Goal: Transaction & Acquisition: Purchase product/service

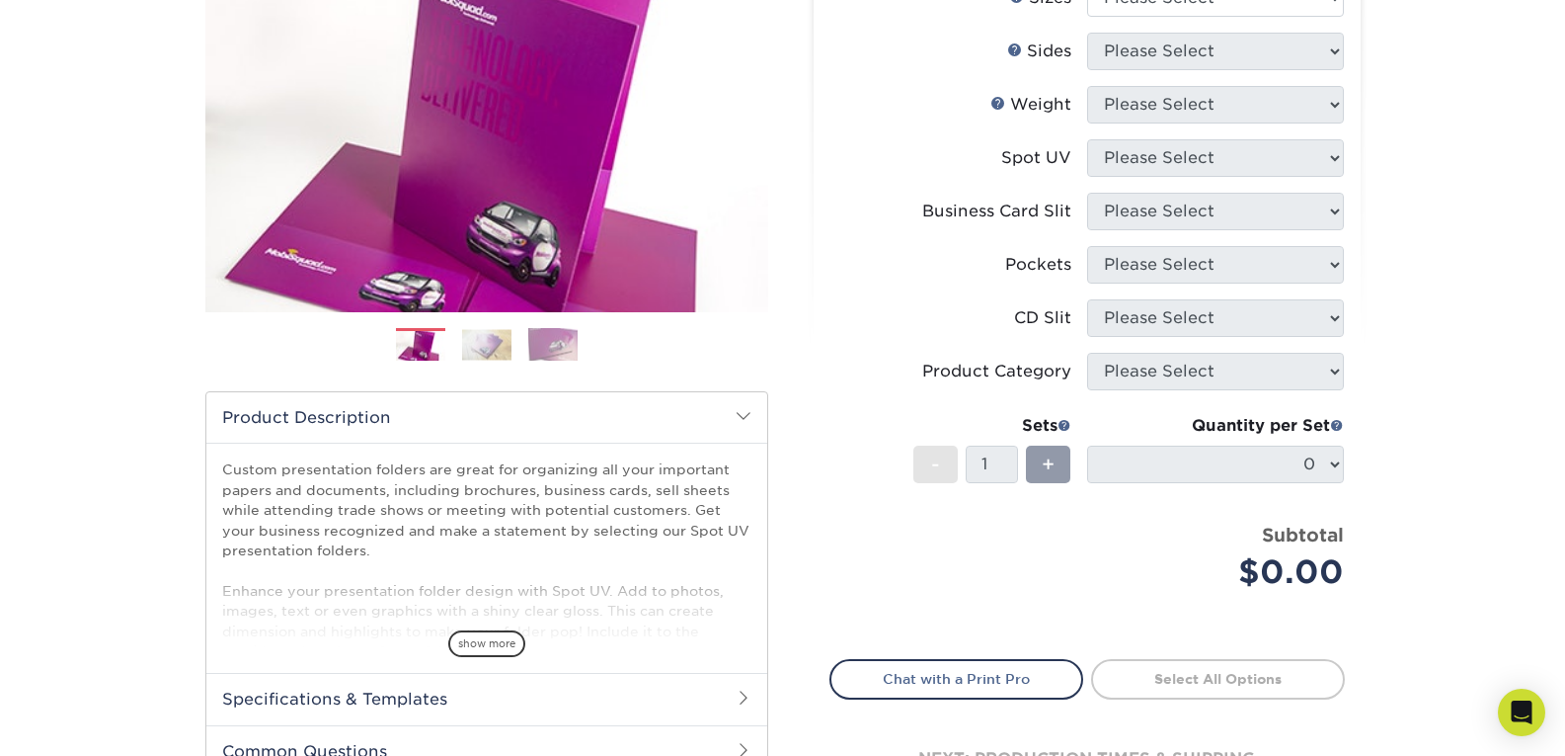
scroll to position [99, 0]
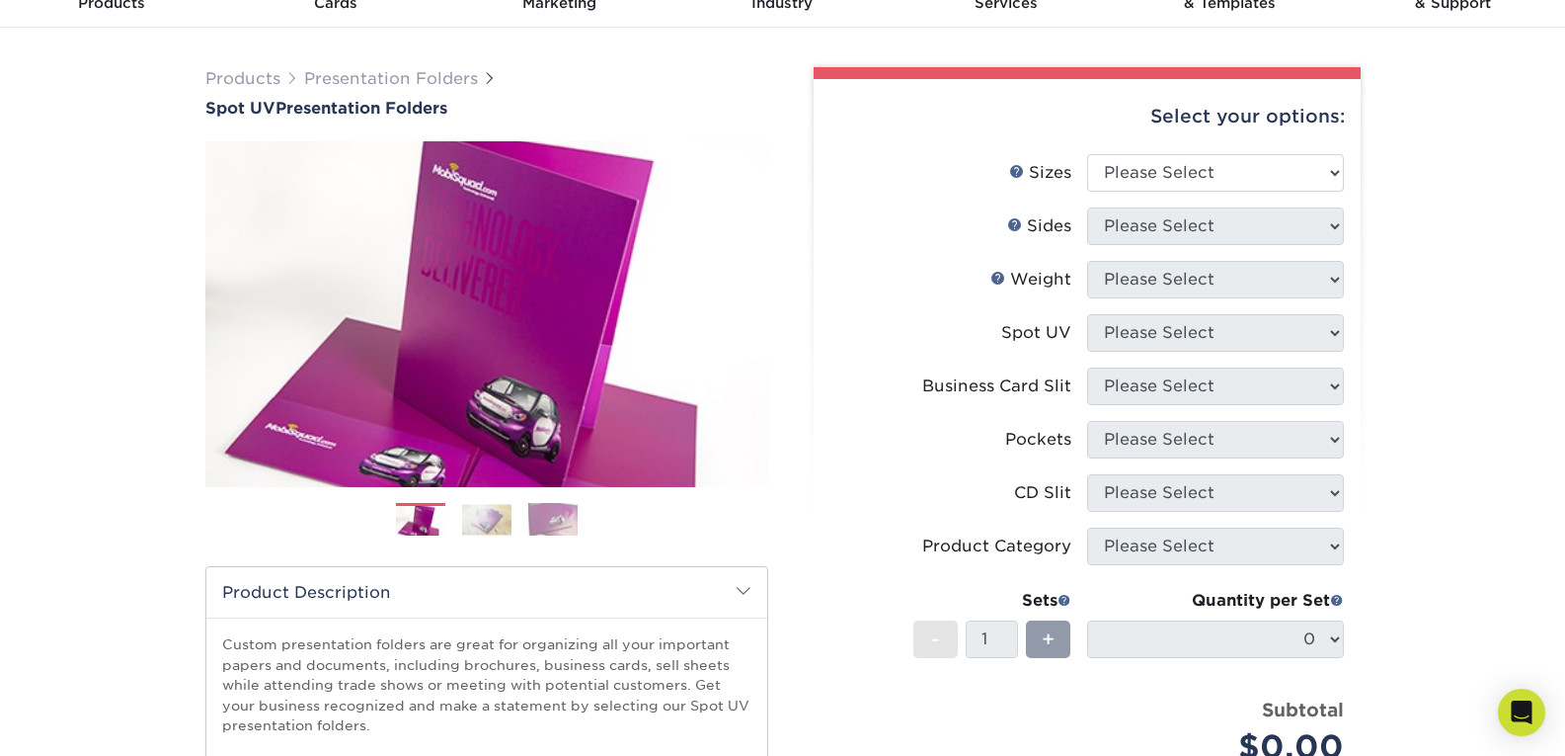
click at [477, 523] on img at bounding box center [486, 519] width 49 height 31
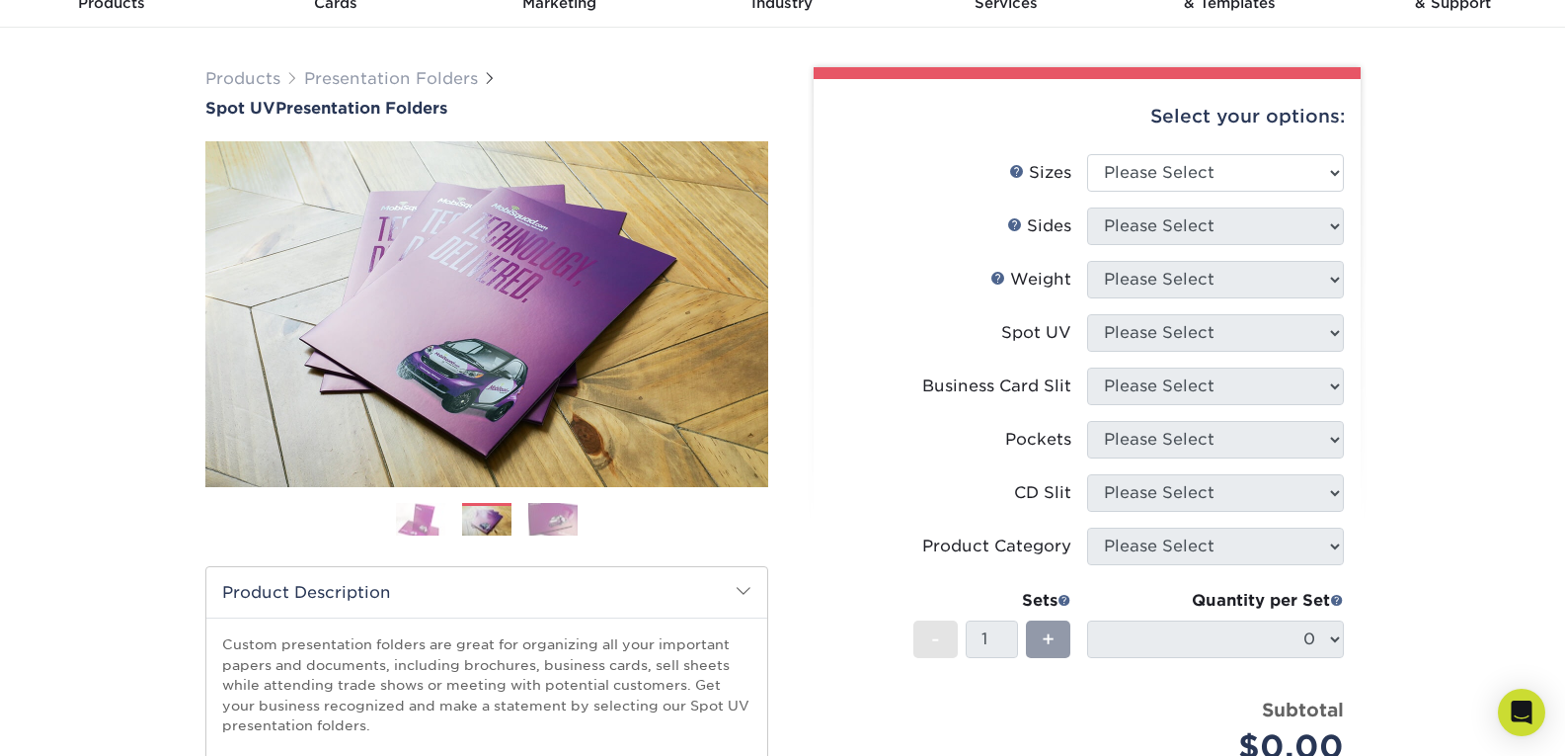
click at [547, 524] on img at bounding box center [552, 519] width 49 height 35
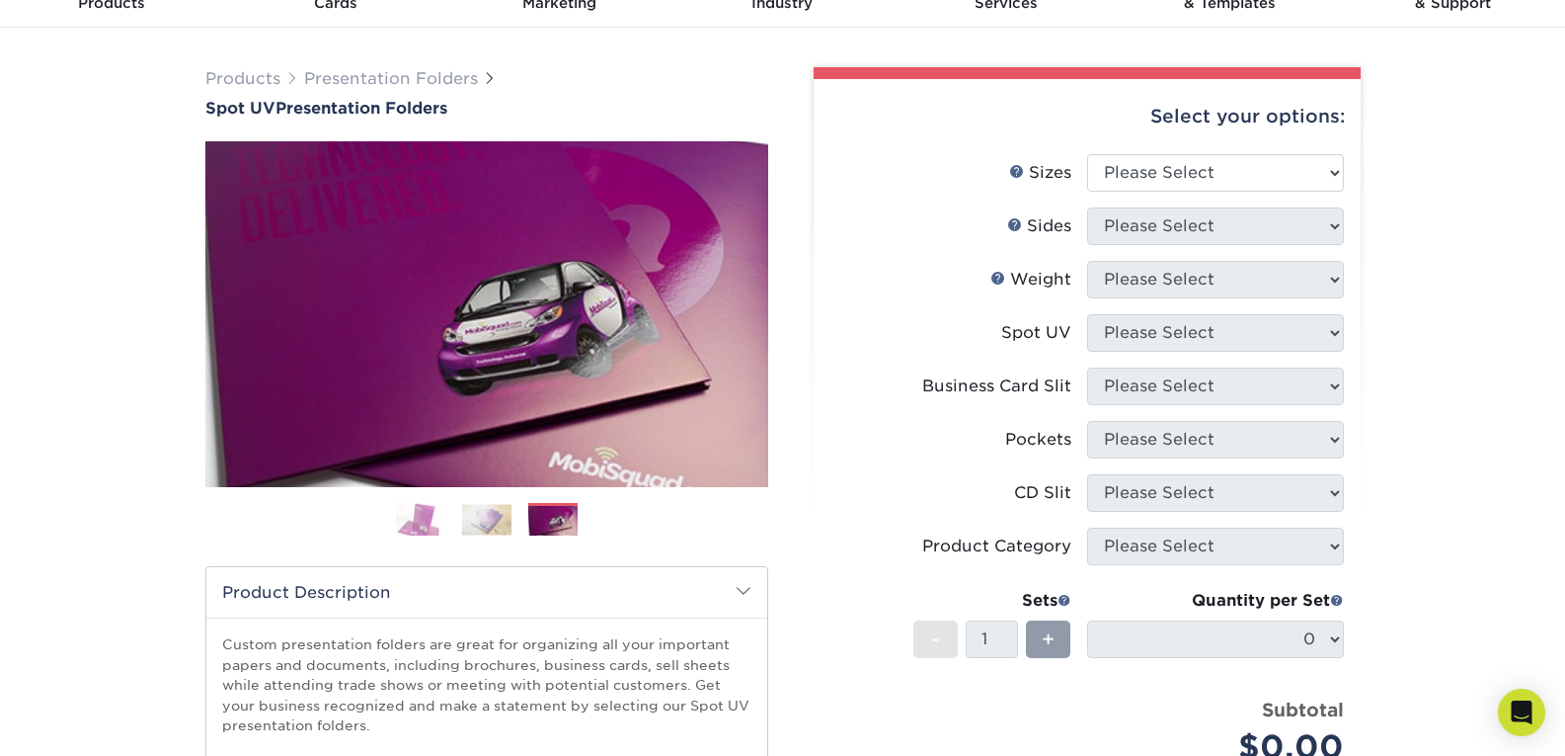
click at [478, 519] on img at bounding box center [486, 519] width 49 height 31
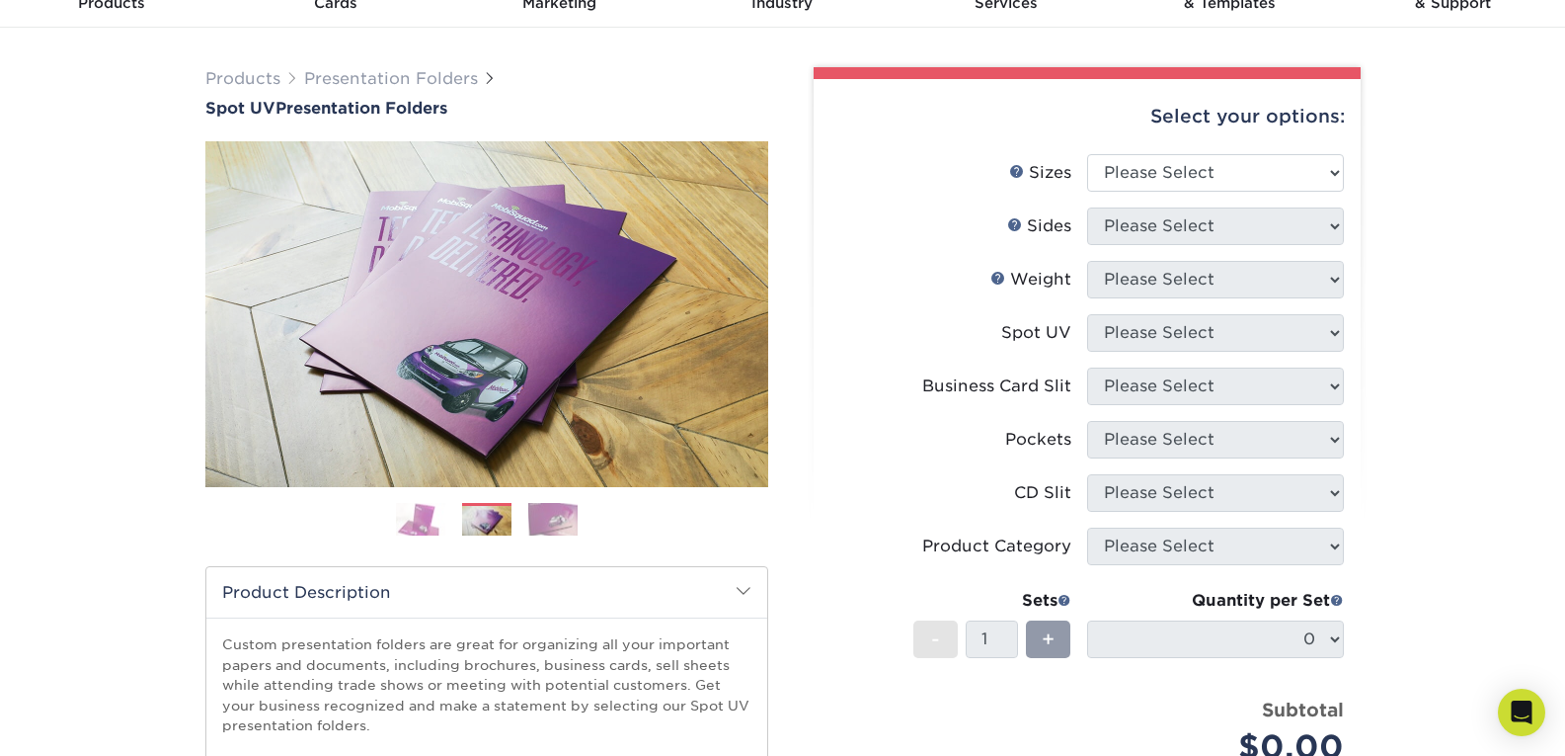
click at [422, 520] on img at bounding box center [420, 519] width 49 height 35
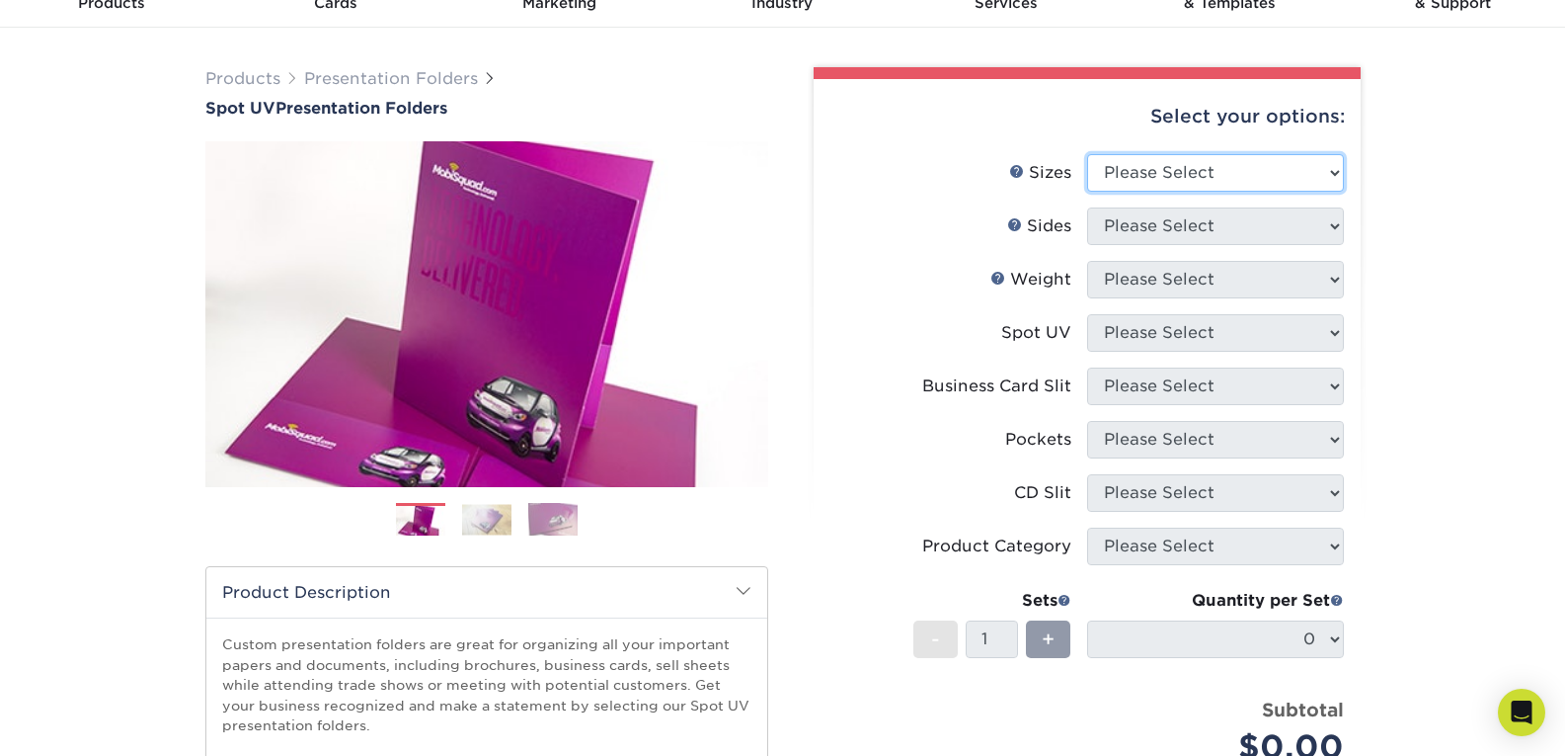
click at [1329, 173] on select "Please Select 6" x 9" 9" x 12"" at bounding box center [1215, 173] width 257 height 38
select select "9.00x12.00"
click at [1087, 154] on select "Please Select 6" x 9" 9" x 12"" at bounding box center [1215, 173] width 257 height 38
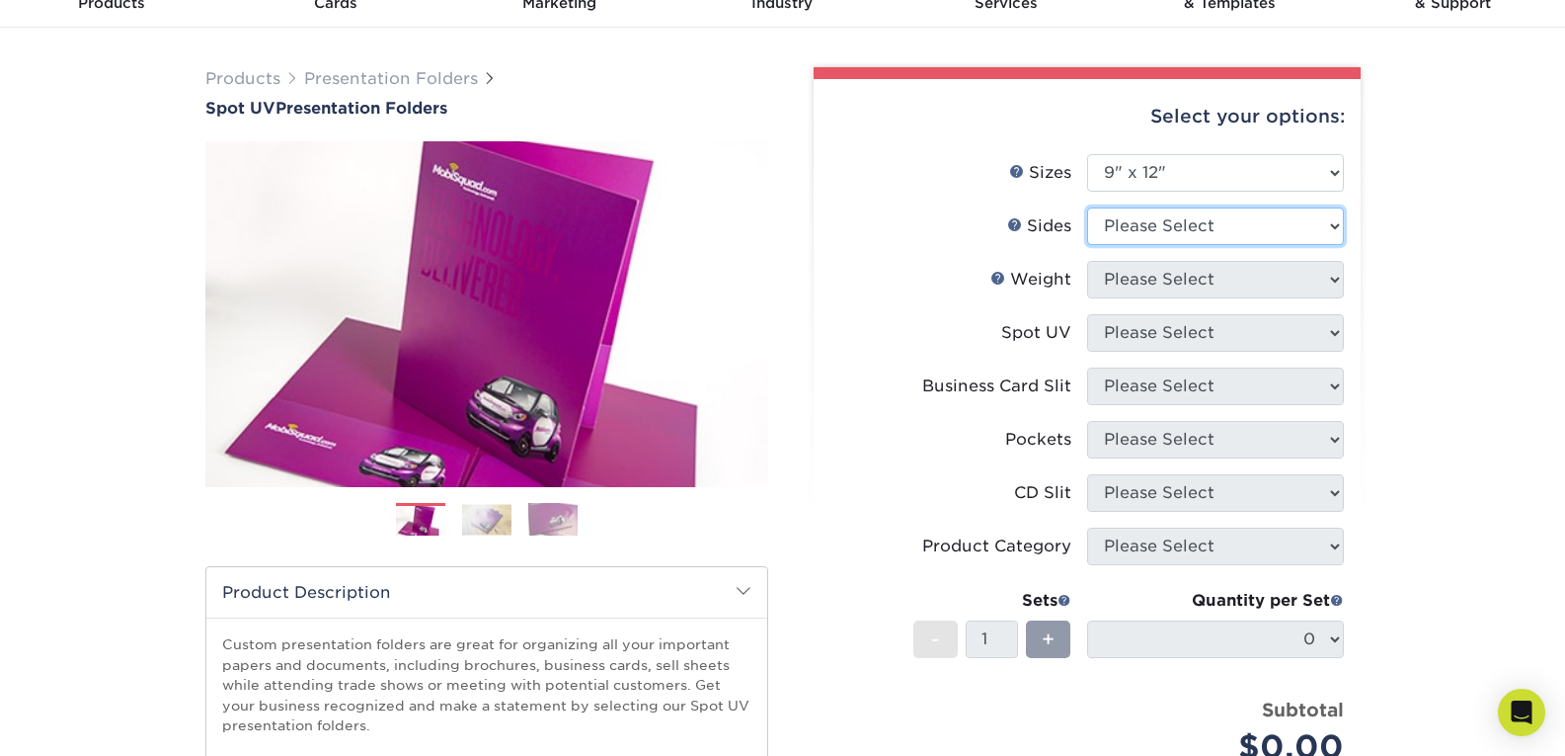
click at [1329, 222] on select "Please Select Print Both Sides Print Front Only" at bounding box center [1215, 226] width 257 height 38
select select "32d3c223-f82c-492b-b915-ba065a00862f"
click at [1087, 207] on select "Please Select Print Both Sides Print Front Only" at bounding box center [1215, 226] width 257 height 38
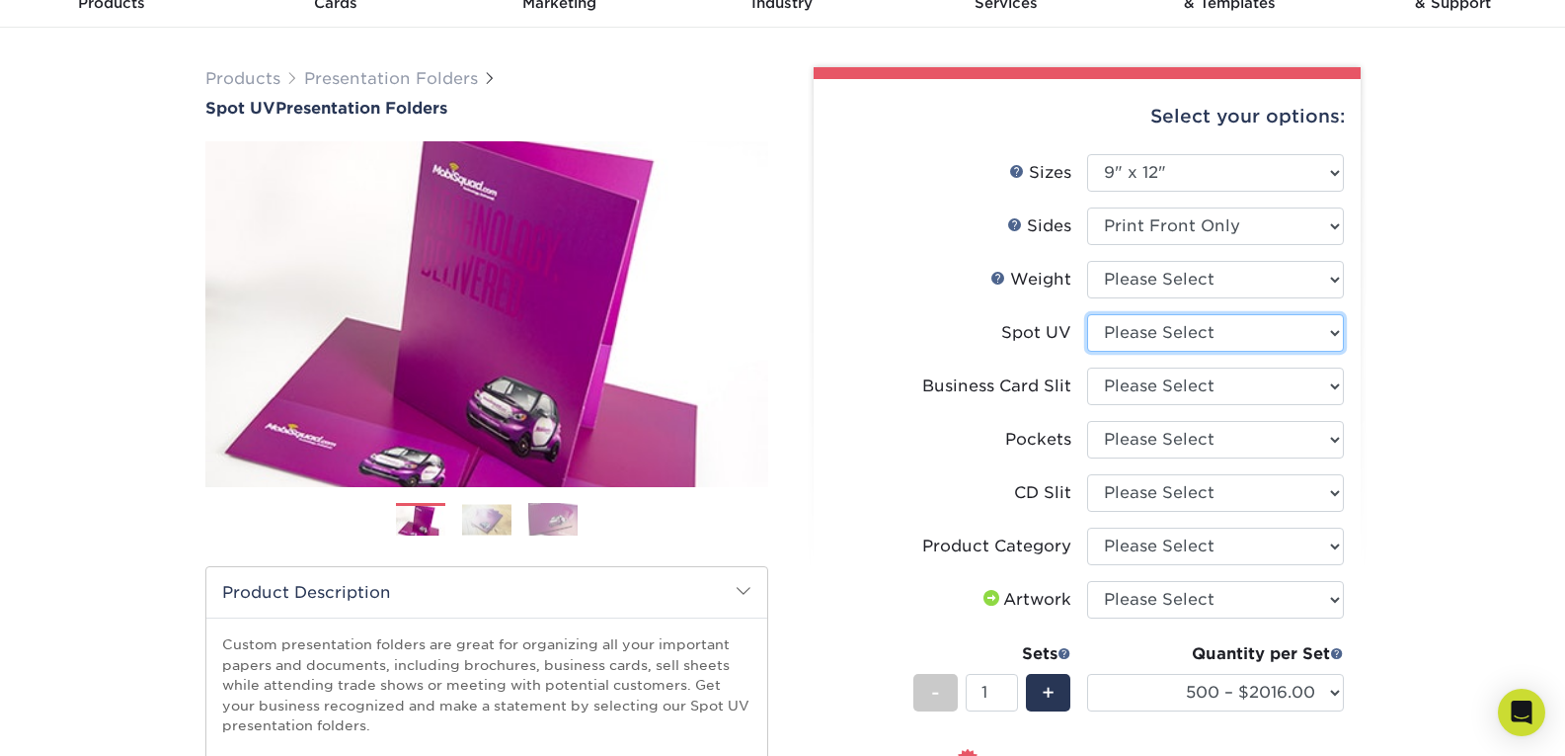
click at [1330, 332] on select "Please Select Front Only" at bounding box center [1215, 333] width 257 height 38
select select
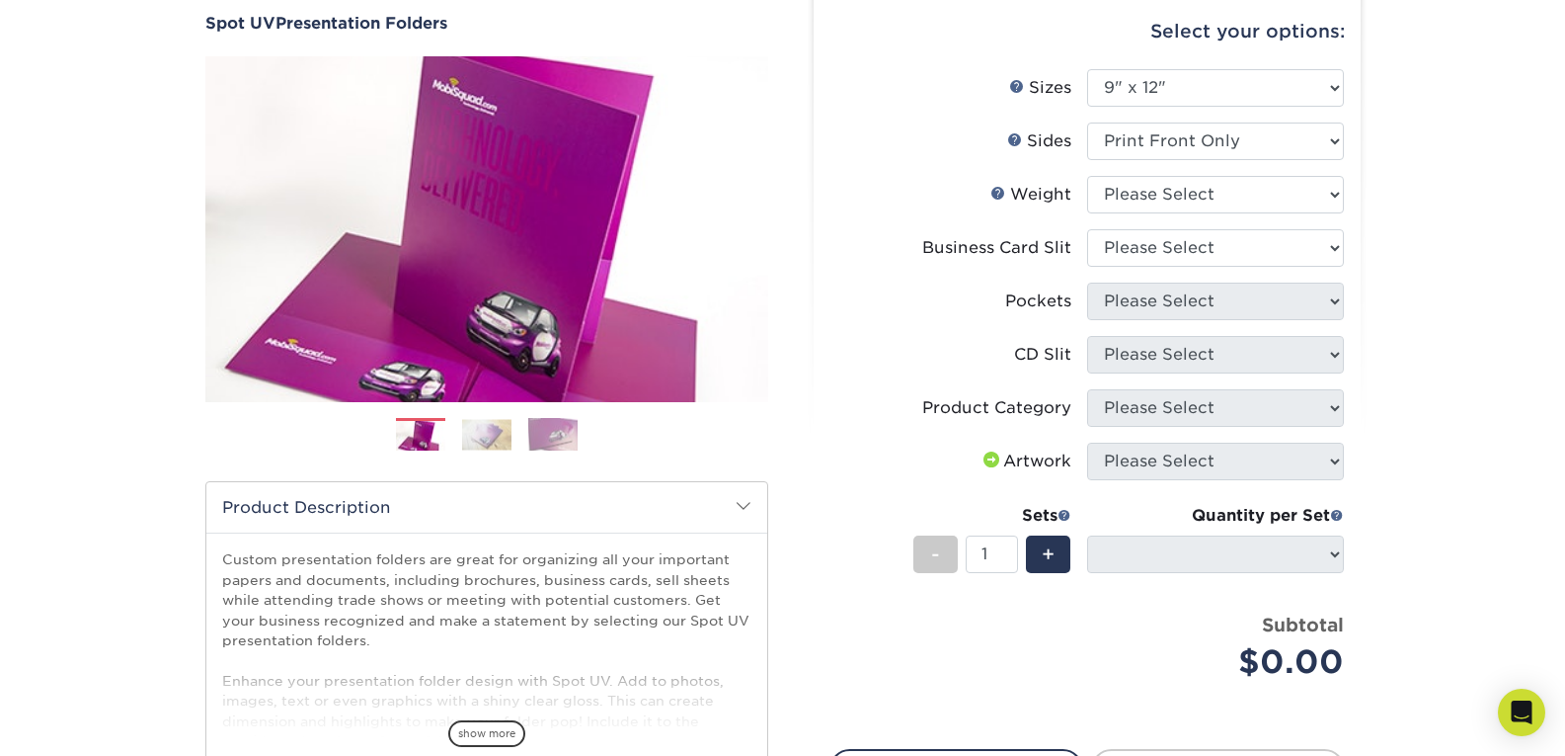
scroll to position [395, 0]
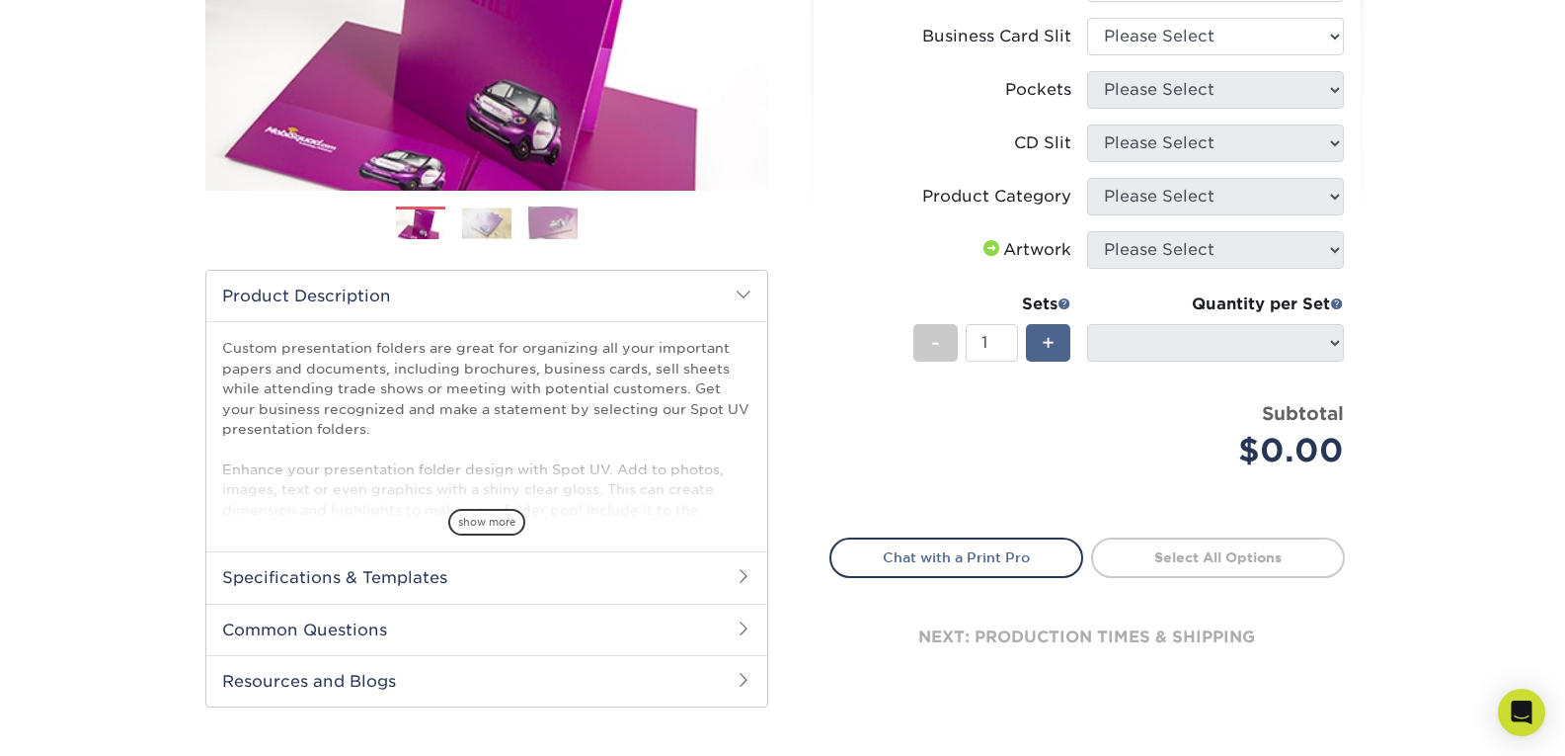
click at [1053, 345] on span "+" at bounding box center [1048, 343] width 13 height 30
drag, startPoint x: 999, startPoint y: 344, endPoint x: 961, endPoint y: 339, distance: 38.8
click at [961, 339] on div "- 2 +" at bounding box center [993, 346] width 158 height 44
type input "50"
click at [858, 241] on label "Artwork" at bounding box center [959, 250] width 257 height 38
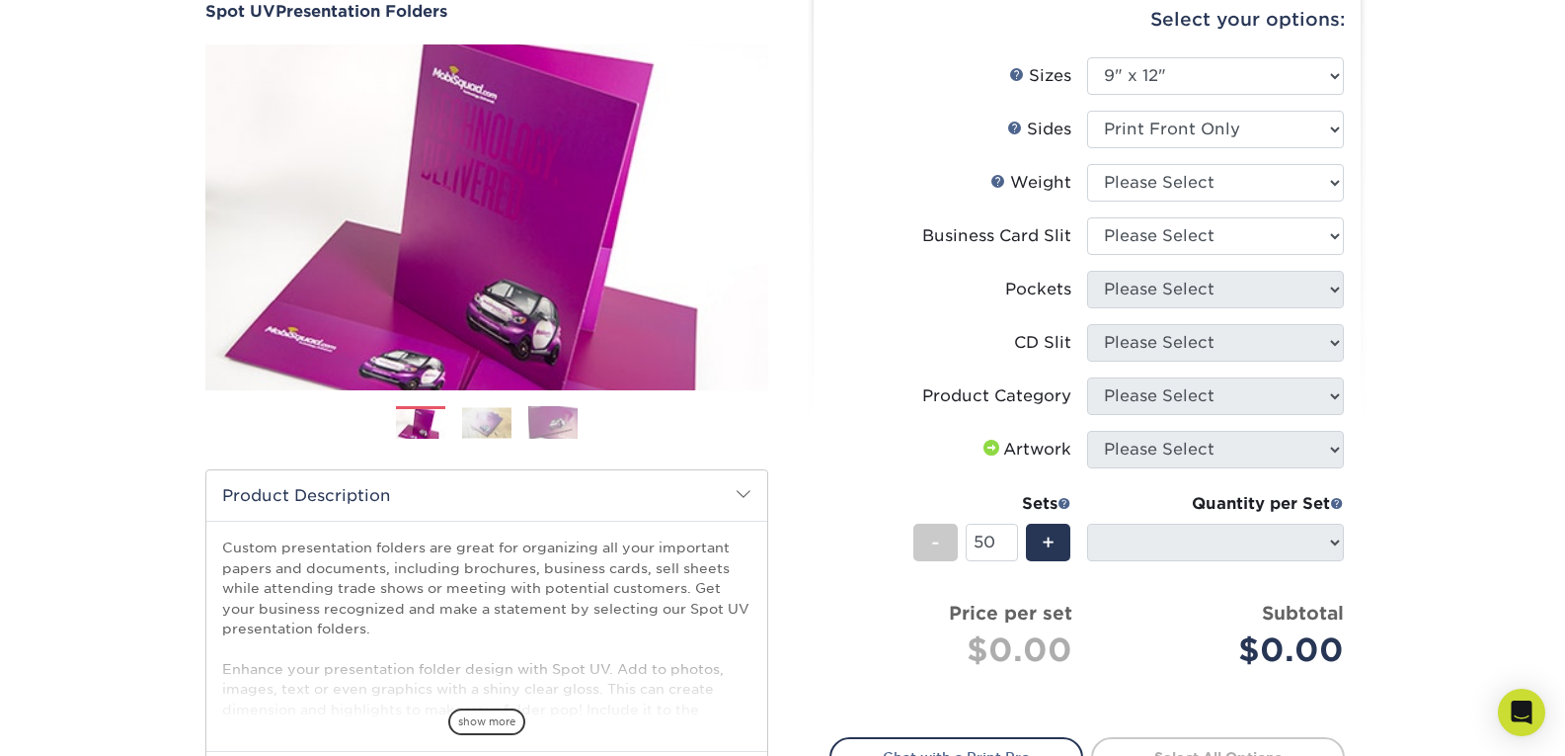
scroll to position [99, 0]
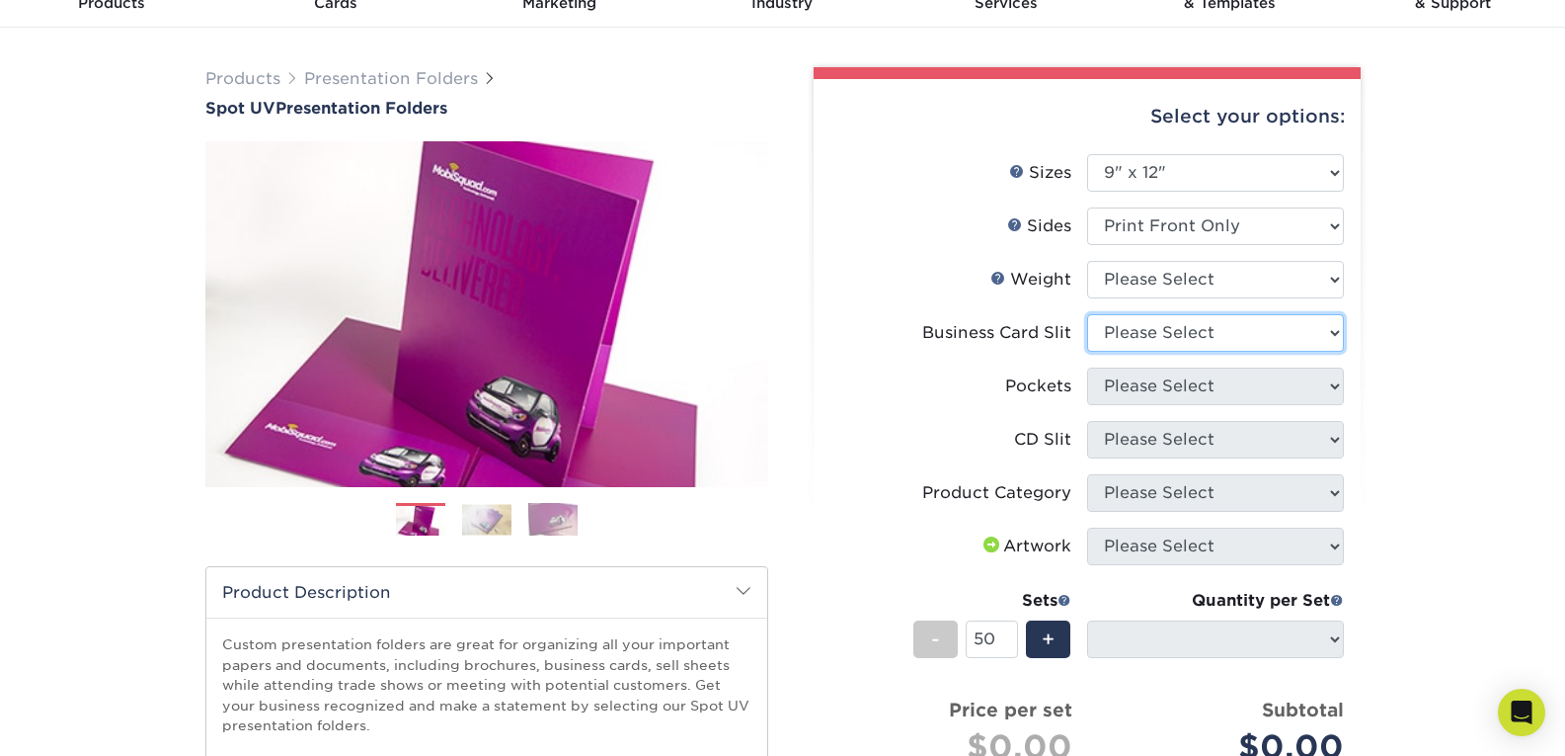
click at [1332, 332] on select "Please Select No Business Card Slits On Both Pockets - Horizontal On Both Pocke…" at bounding box center [1215, 333] width 257 height 38
select select "d28e05c9-ee1b-4c55-87a6-9ac74e59d5a4"
click at [1087, 314] on select "Please Select No Business Card Slits On Both Pockets - Horizontal On Both Pocke…" at bounding box center [1215, 333] width 257 height 38
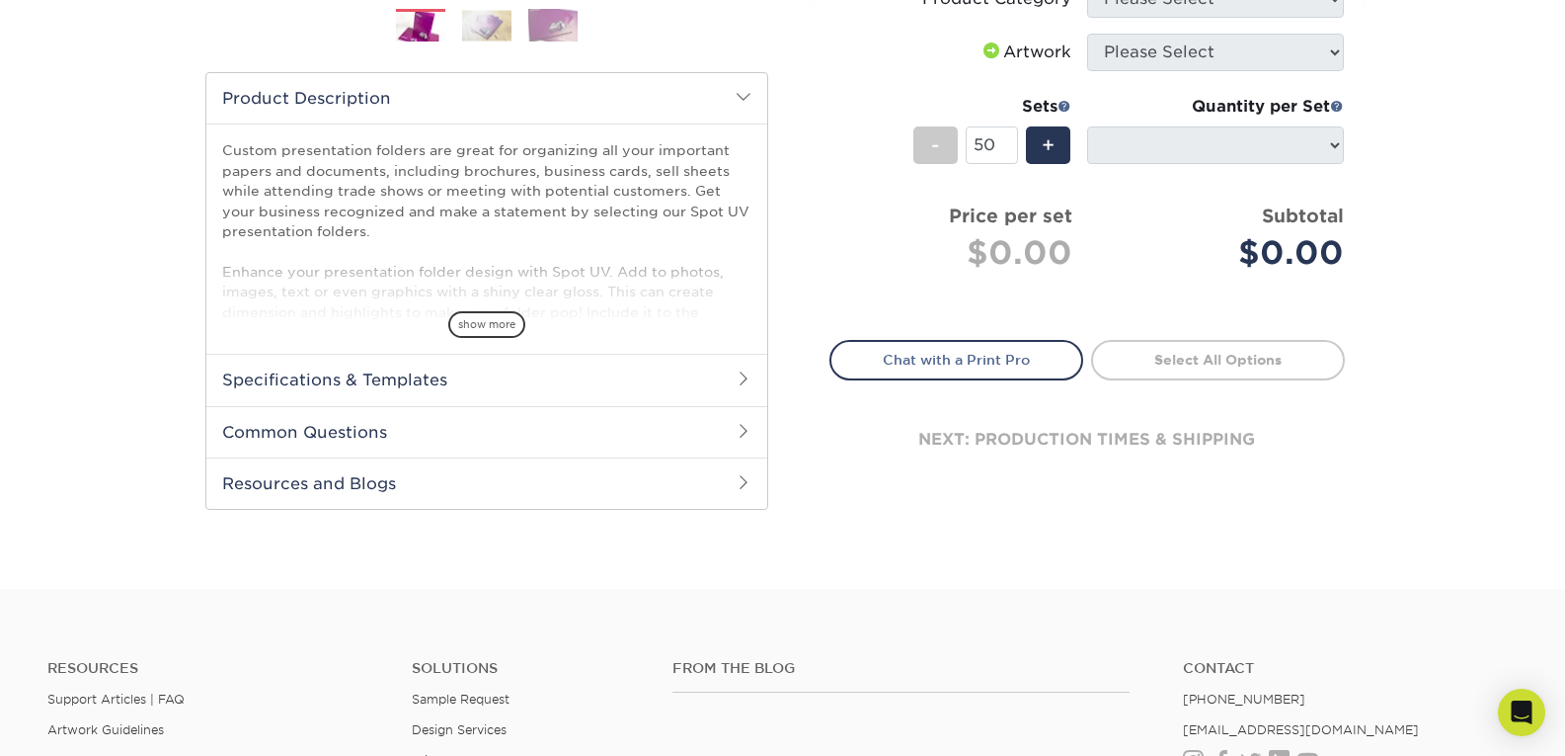
scroll to position [494, 0]
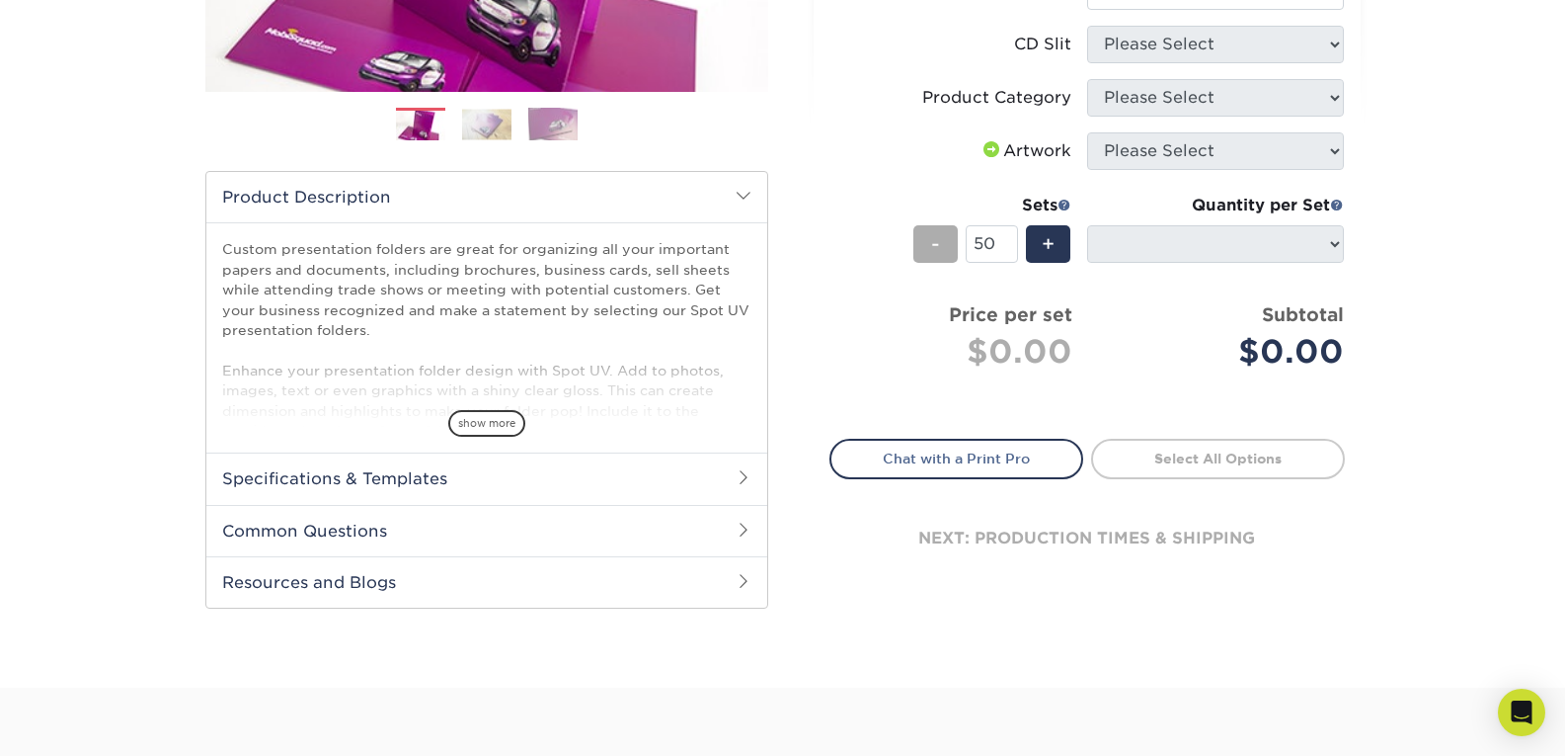
click at [931, 246] on span "-" at bounding box center [935, 244] width 9 height 30
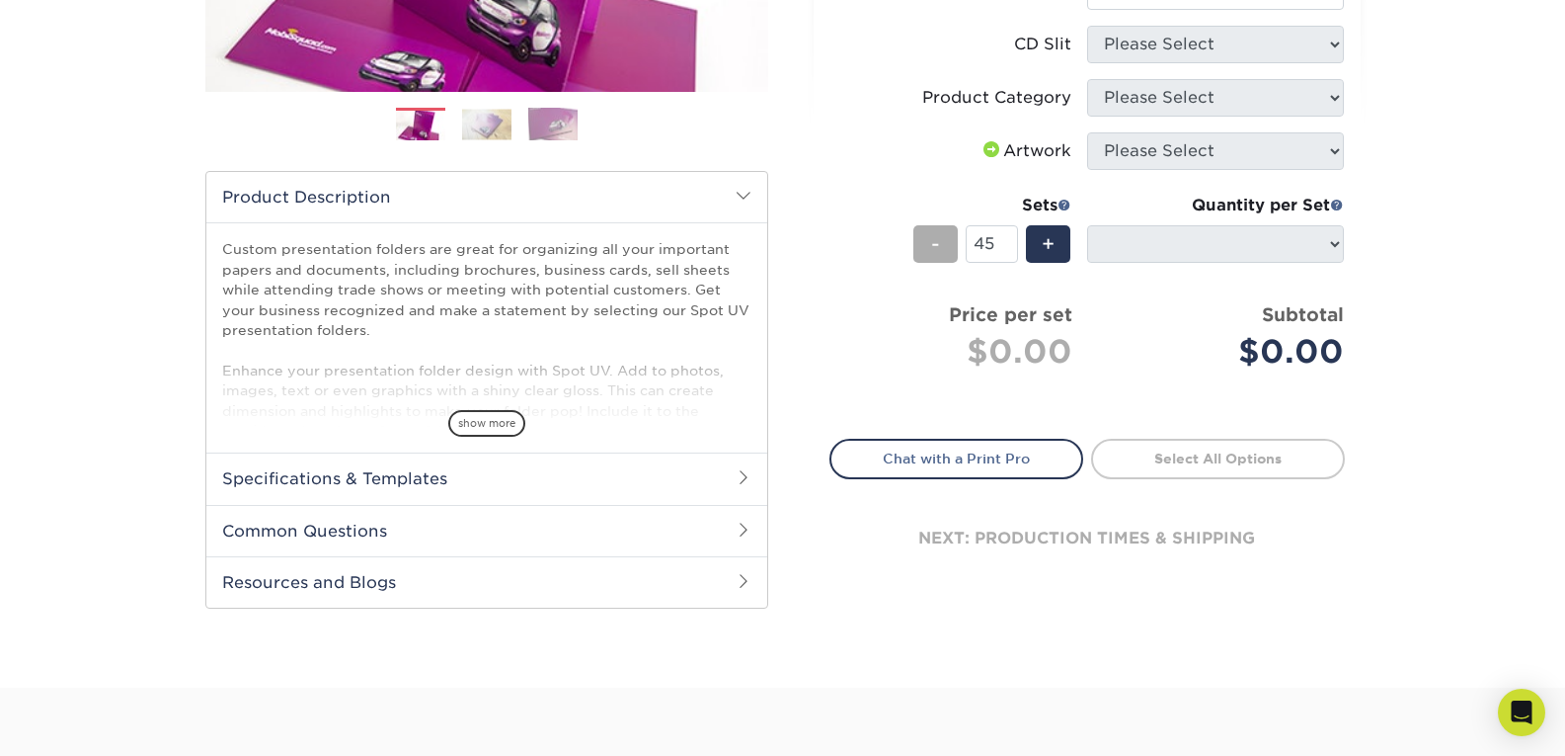
click at [931, 246] on span "-" at bounding box center [935, 244] width 9 height 30
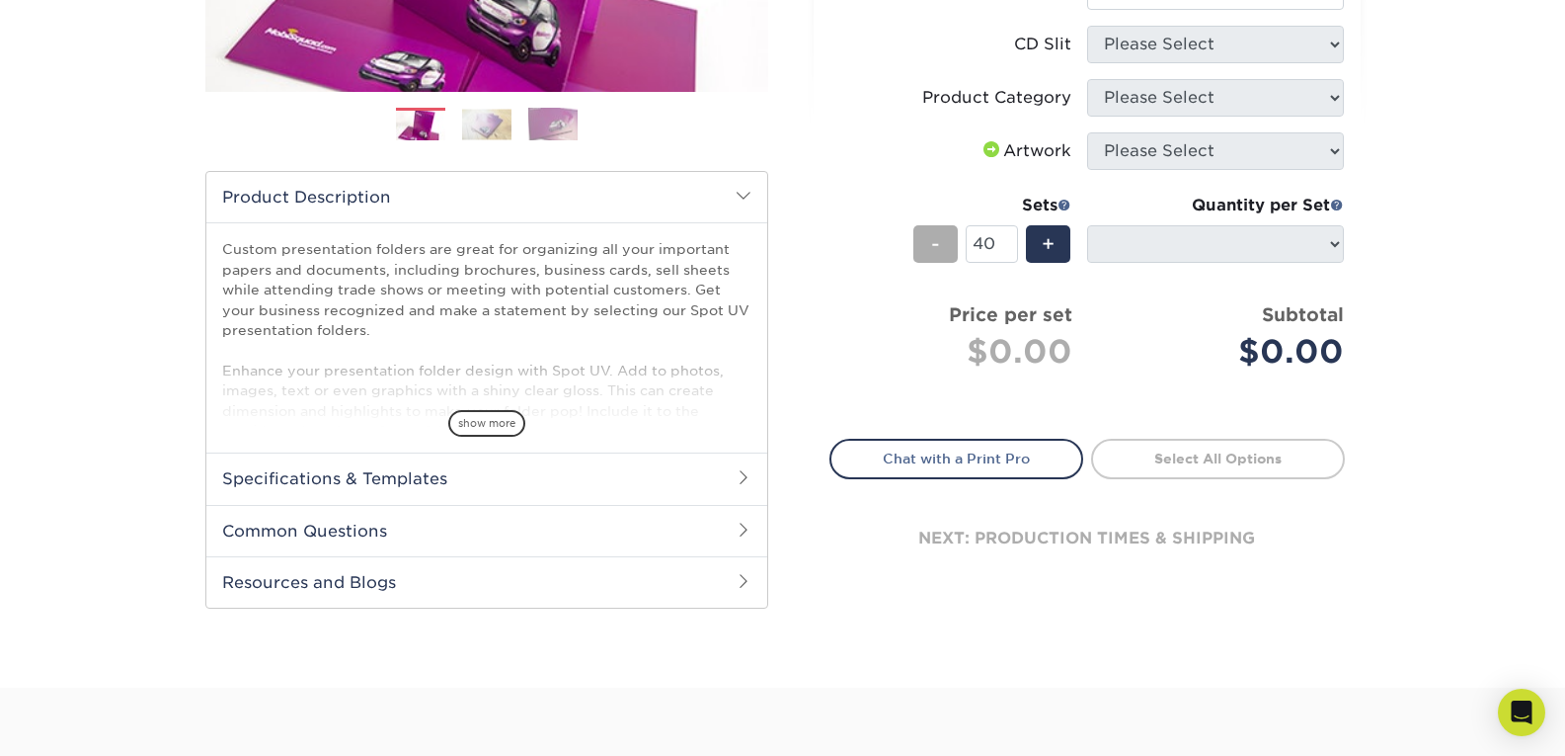
click at [931, 246] on span "-" at bounding box center [935, 244] width 9 height 30
drag, startPoint x: 996, startPoint y: 241, endPoint x: 978, endPoint y: 241, distance: 17.8
click at [978, 241] on input "37" at bounding box center [992, 244] width 52 height 38
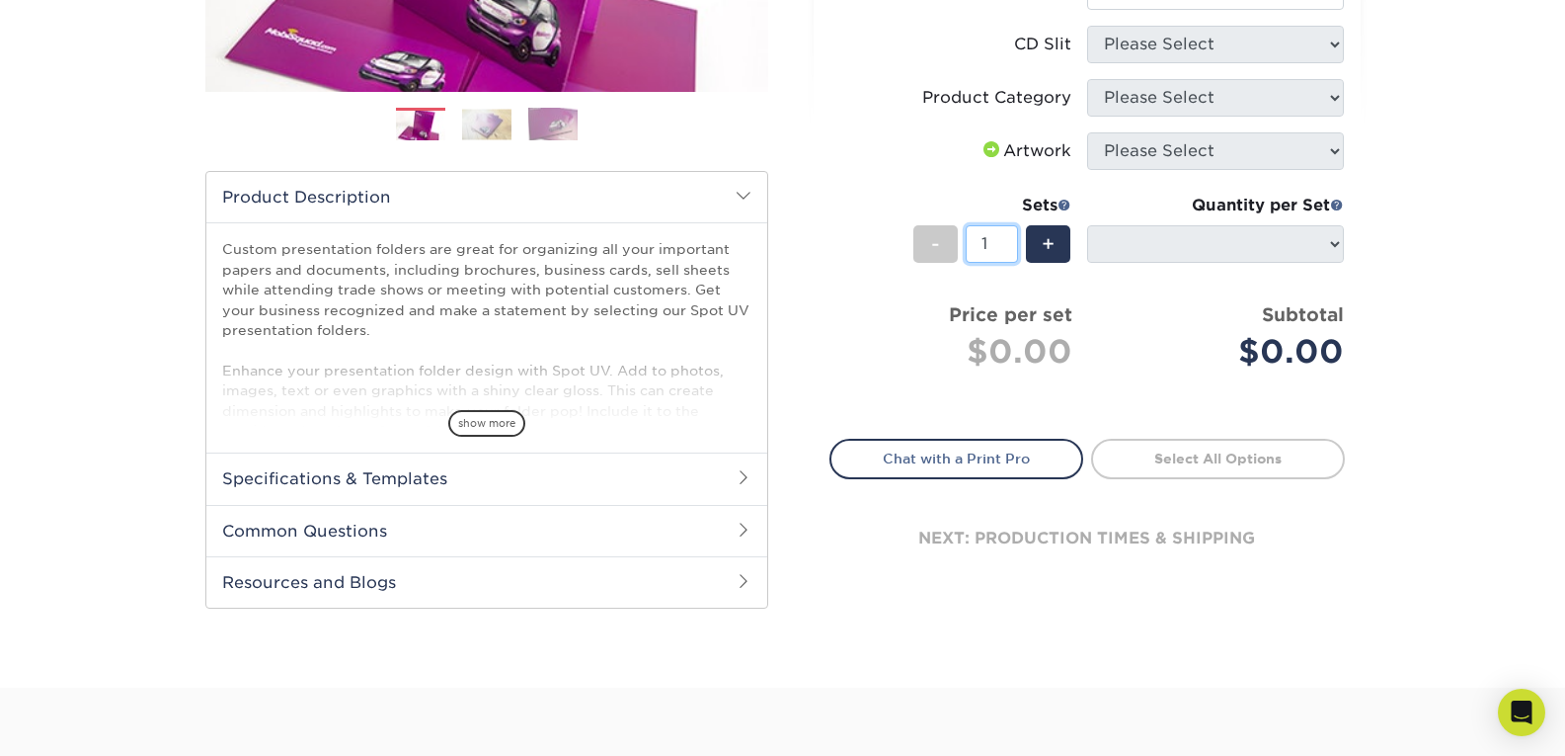
type input "1"
click at [1442, 253] on div "Products Presentation Folders Spot UV Presentation Folders Previous Next" at bounding box center [782, 160] width 1565 height 1055
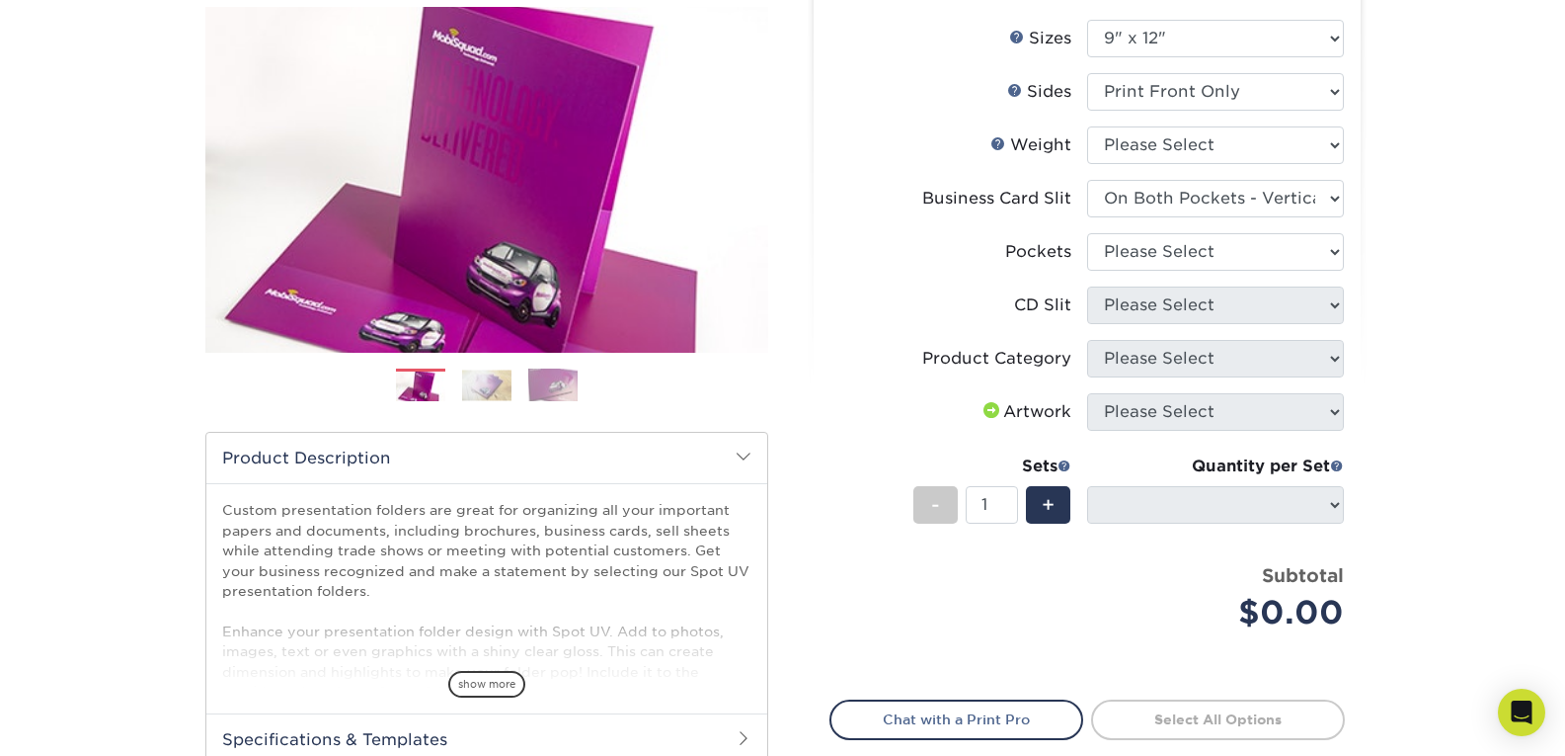
scroll to position [198, 0]
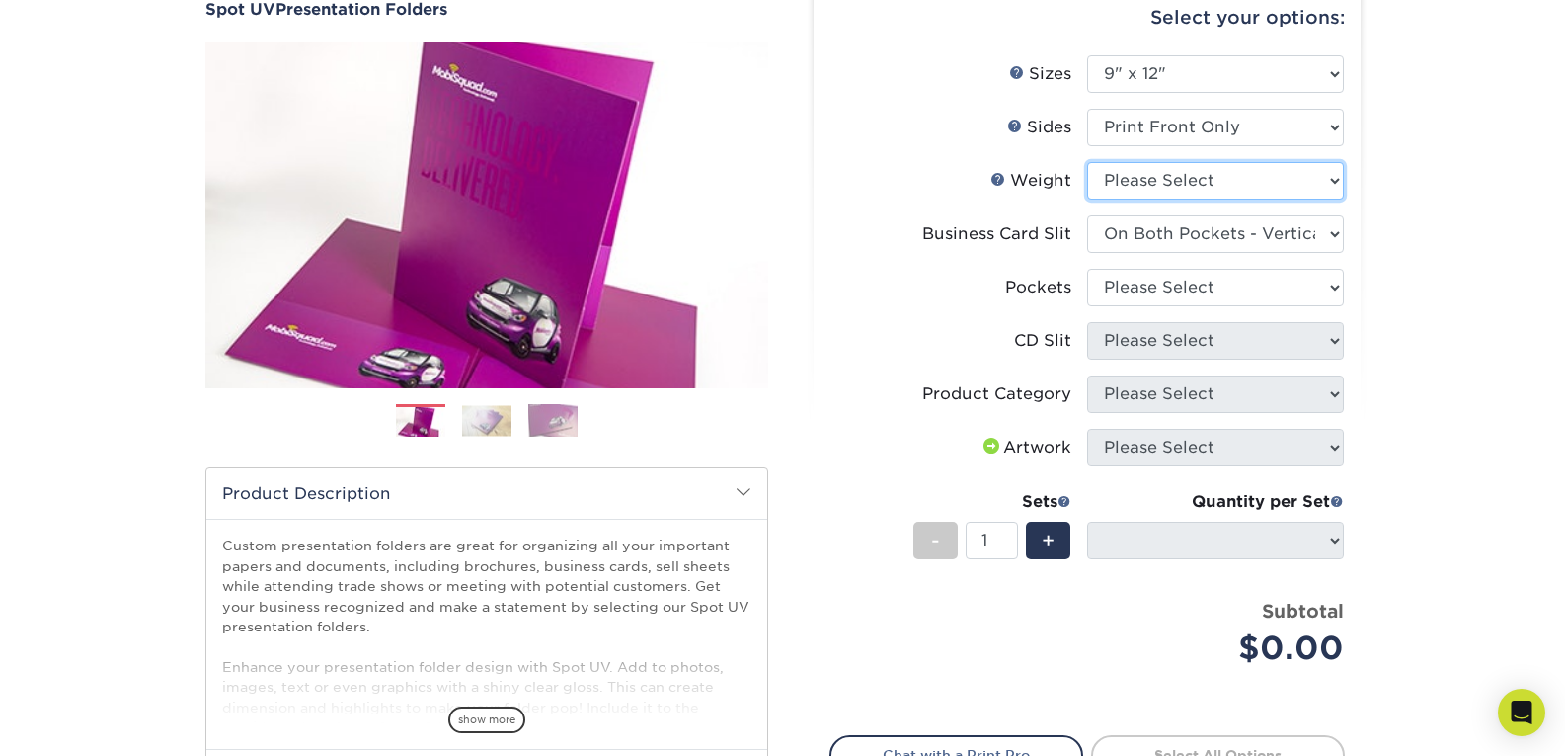
click at [1329, 173] on select "Please Select 16PT" at bounding box center [1215, 181] width 257 height 38
select select "16PT"
click at [1087, 162] on select "Please Select 16PT" at bounding box center [1215, 181] width 257 height 38
select select "-1"
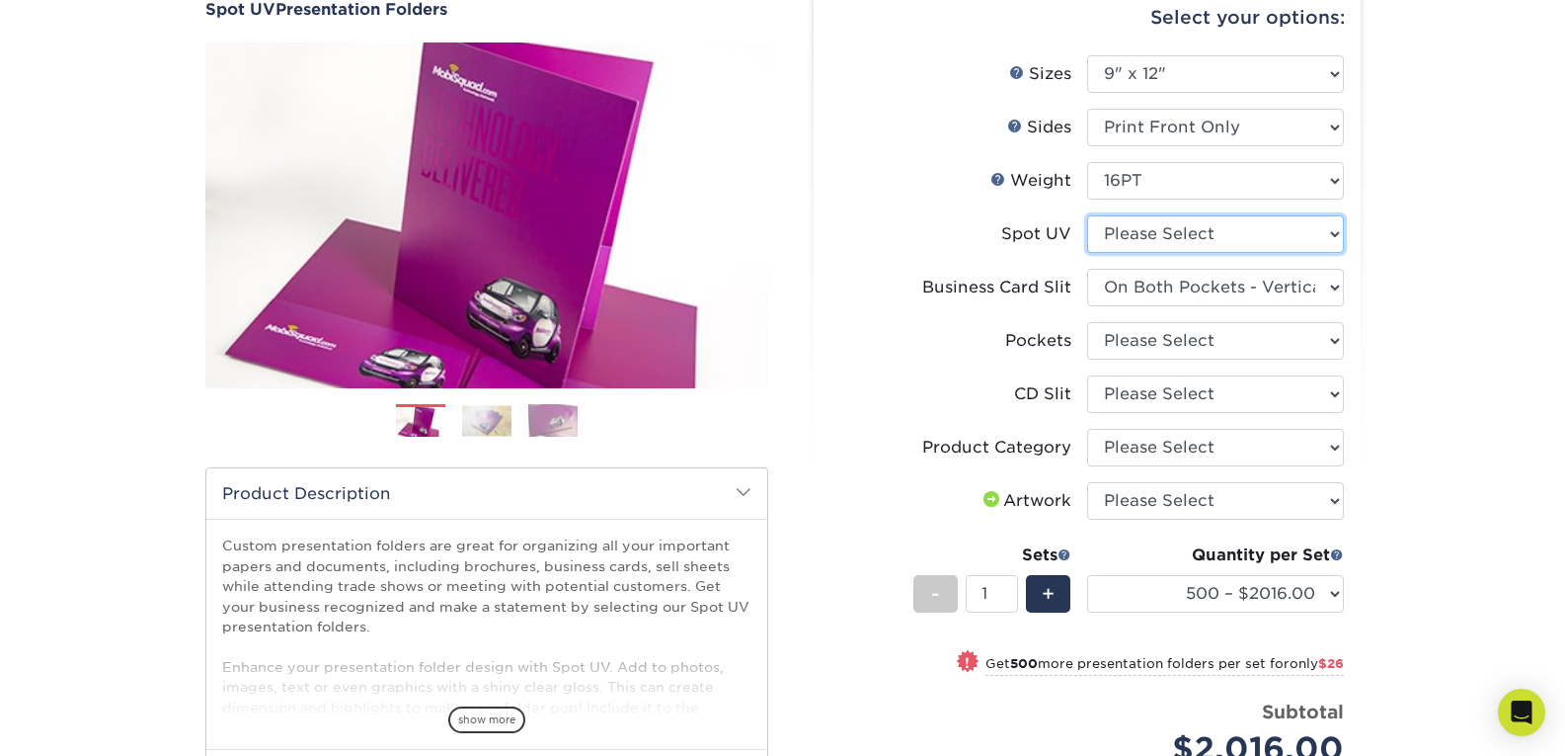
click at [1332, 234] on select "Please Select Front Only" at bounding box center [1215, 234] width 257 height 38
select select "1"
click at [1087, 215] on select "Please Select Front Only" at bounding box center [1215, 234] width 257 height 38
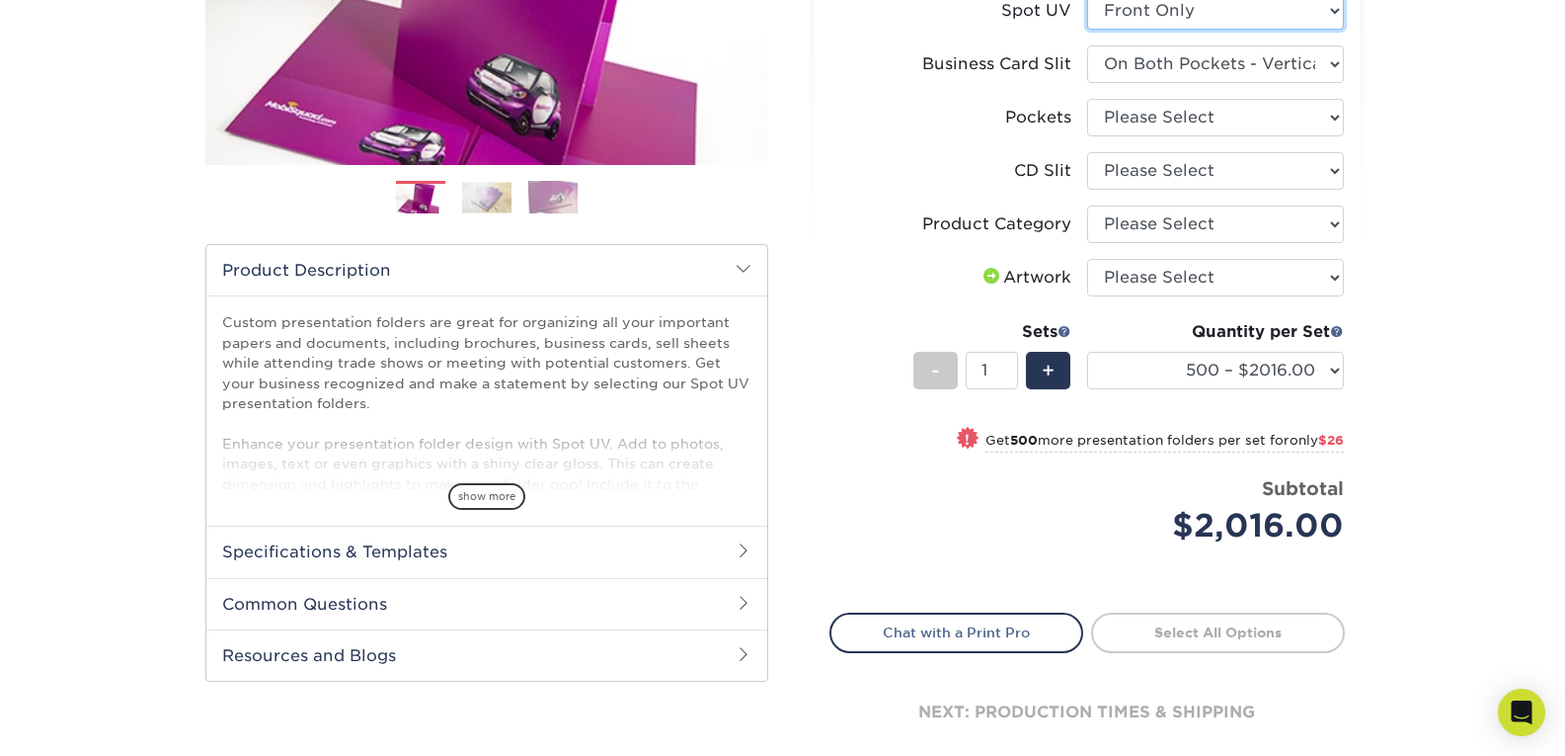
scroll to position [494, 0]
